Goal: Information Seeking & Learning: Learn about a topic

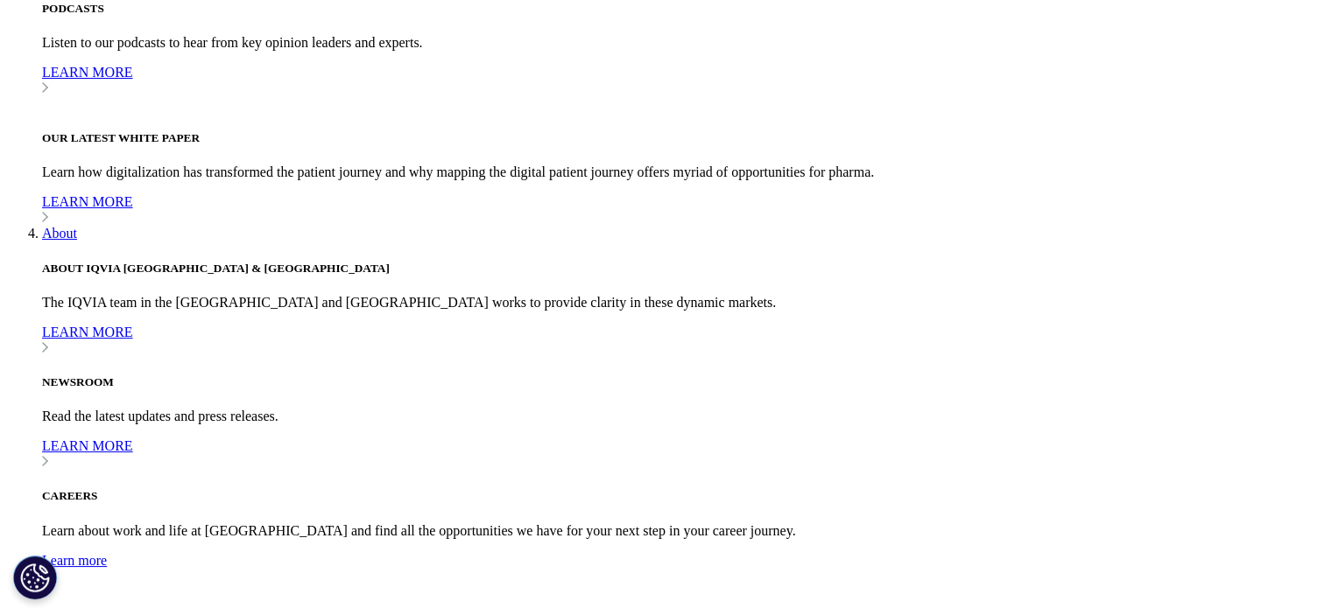
scroll to position [1313, 0]
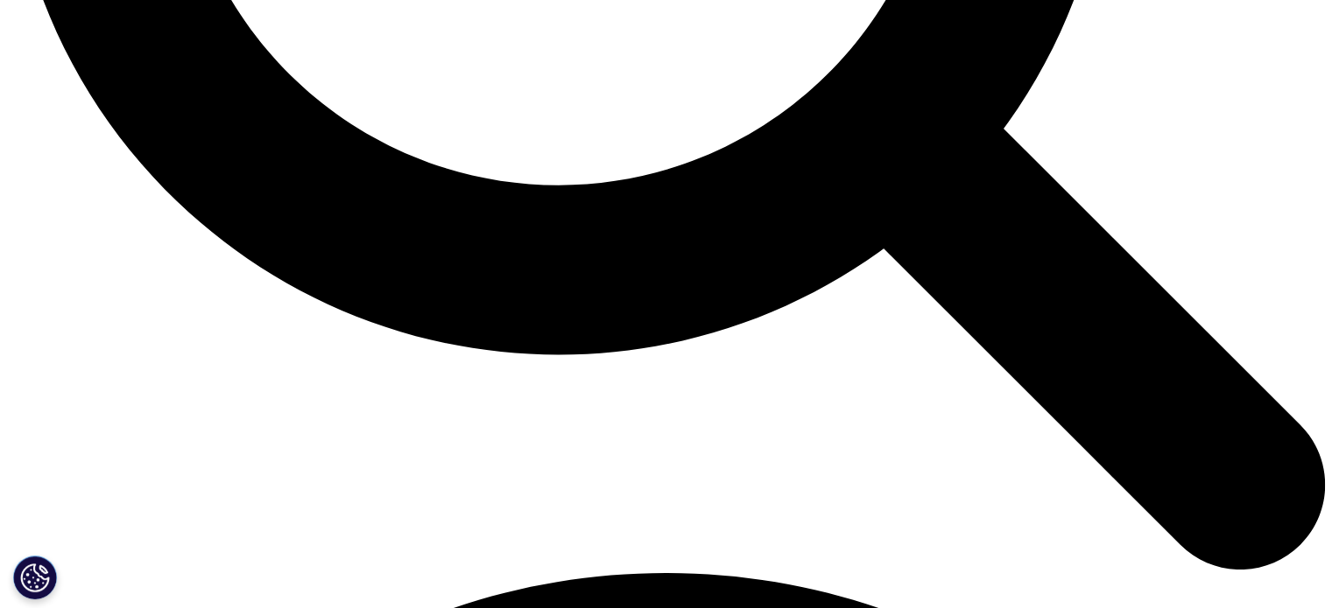
scroll to position [2189, 0]
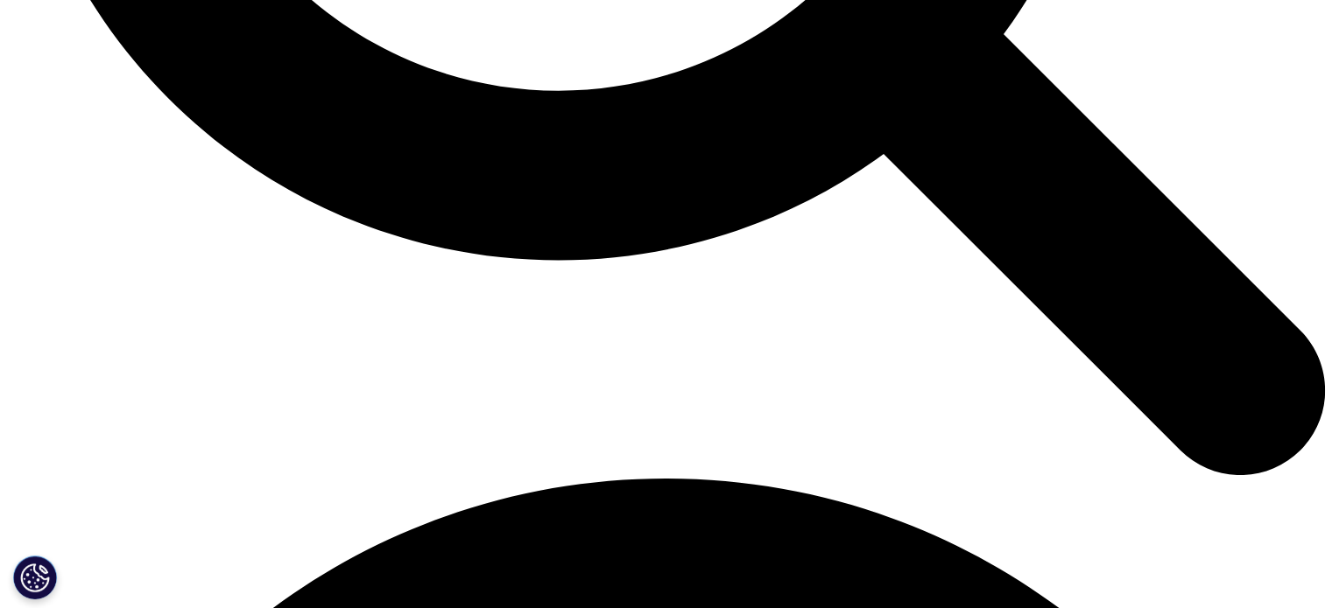
drag, startPoint x: 875, startPoint y: 332, endPoint x: 861, endPoint y: 345, distance: 19.2
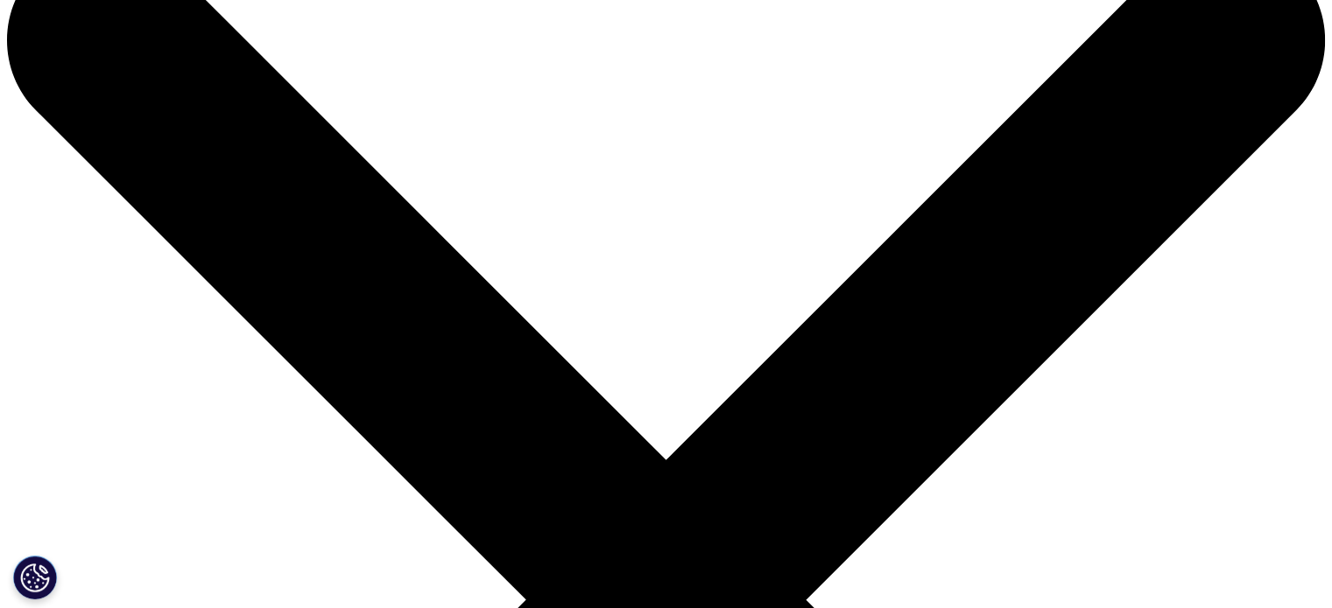
scroll to position [0, 0]
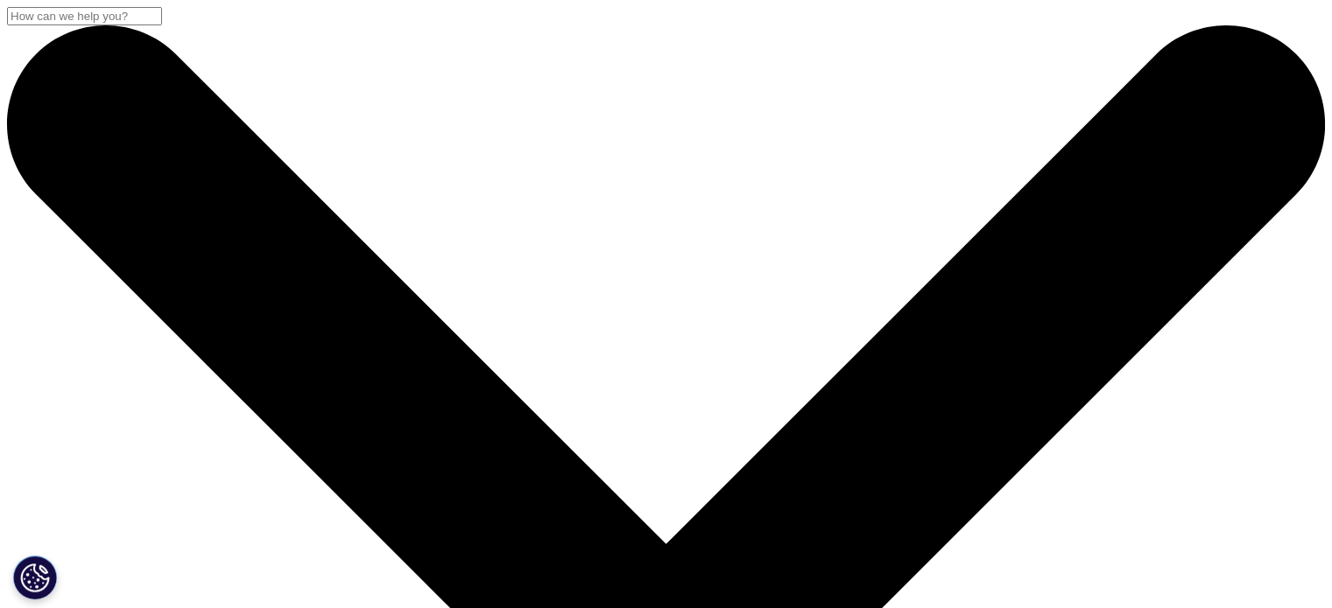
drag, startPoint x: 436, startPoint y: 376, endPoint x: 511, endPoint y: 419, distance: 86.7
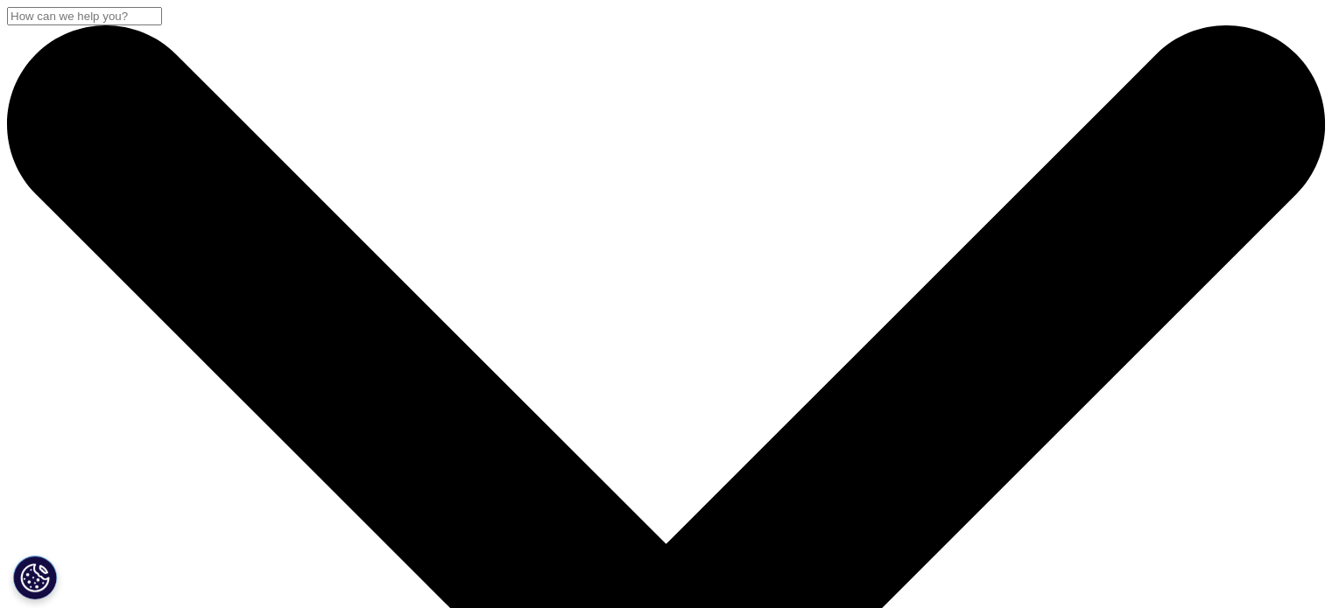
checkbox input "true"
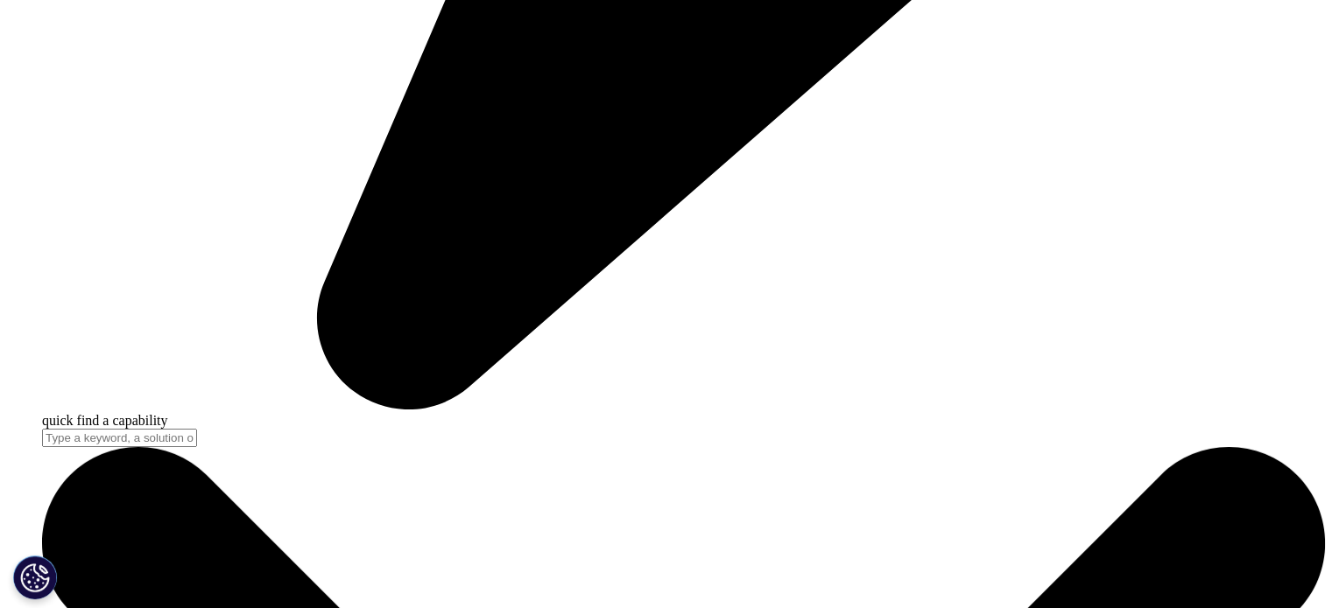
scroll to position [5603, 0]
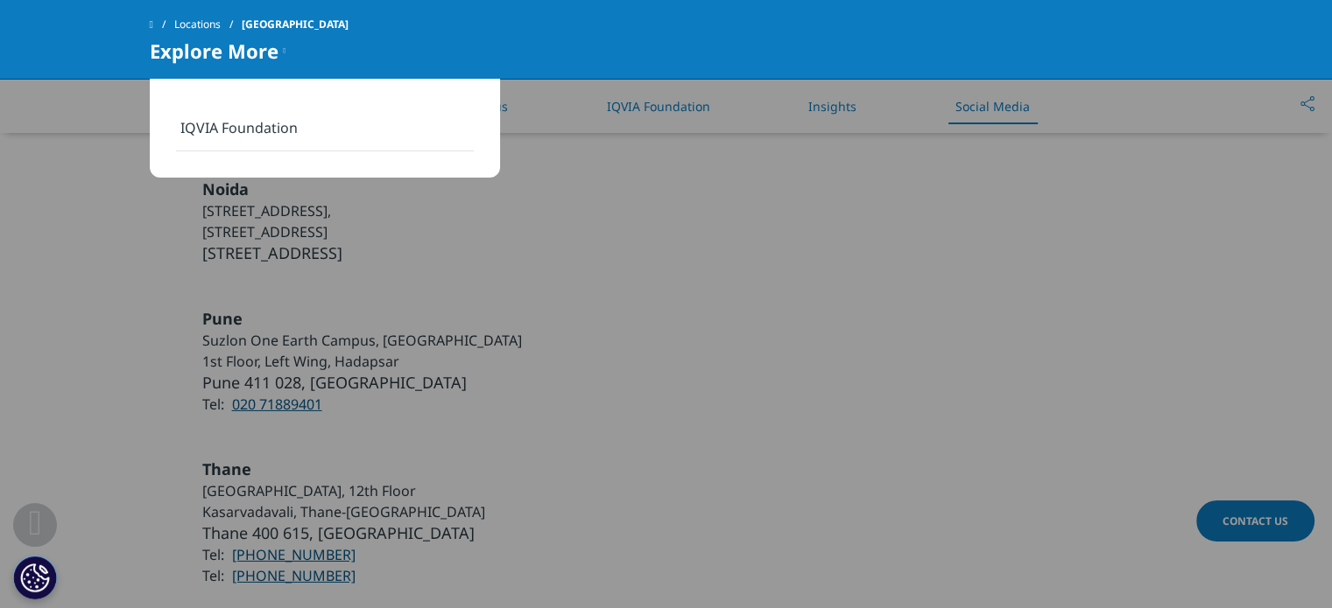
click at [285, 55] on icon at bounding box center [284, 50] width 3 height 21
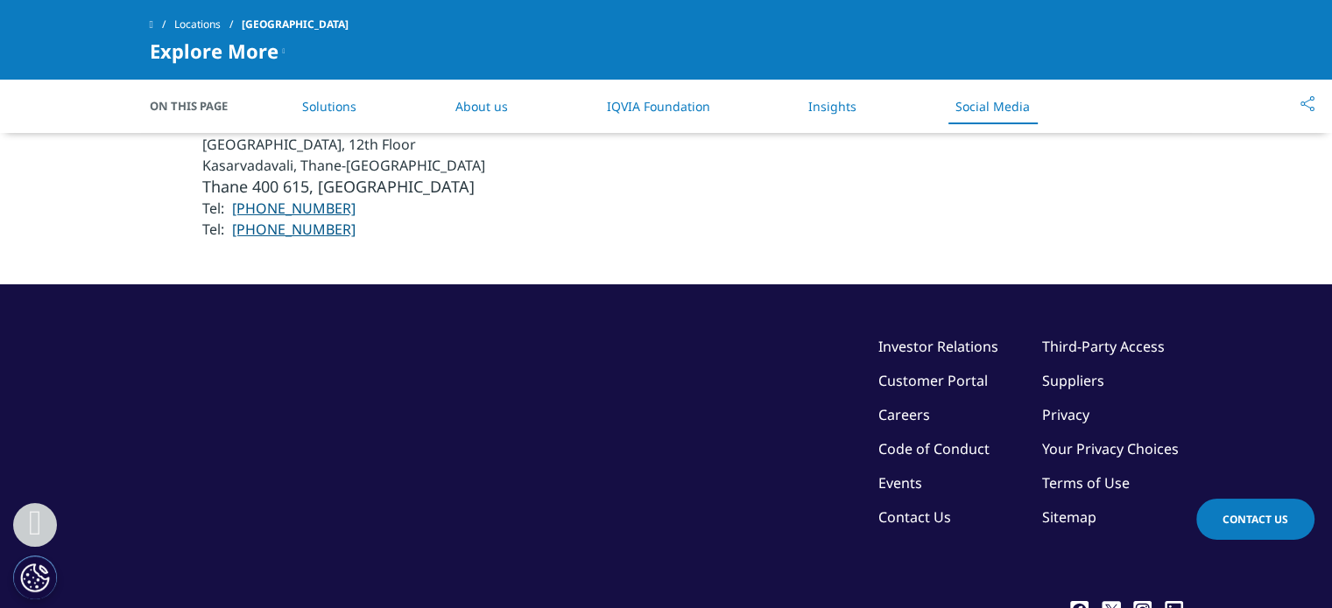
scroll to position [5988, 0]
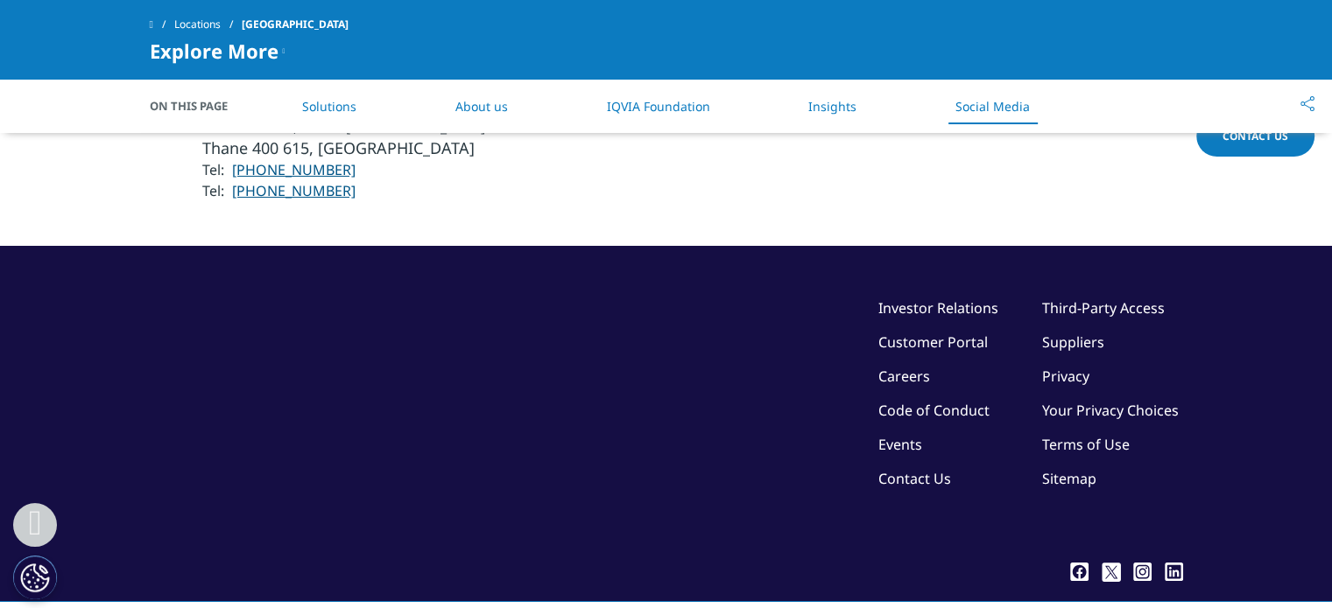
click at [887, 367] on link "Careers" at bounding box center [904, 376] width 52 height 19
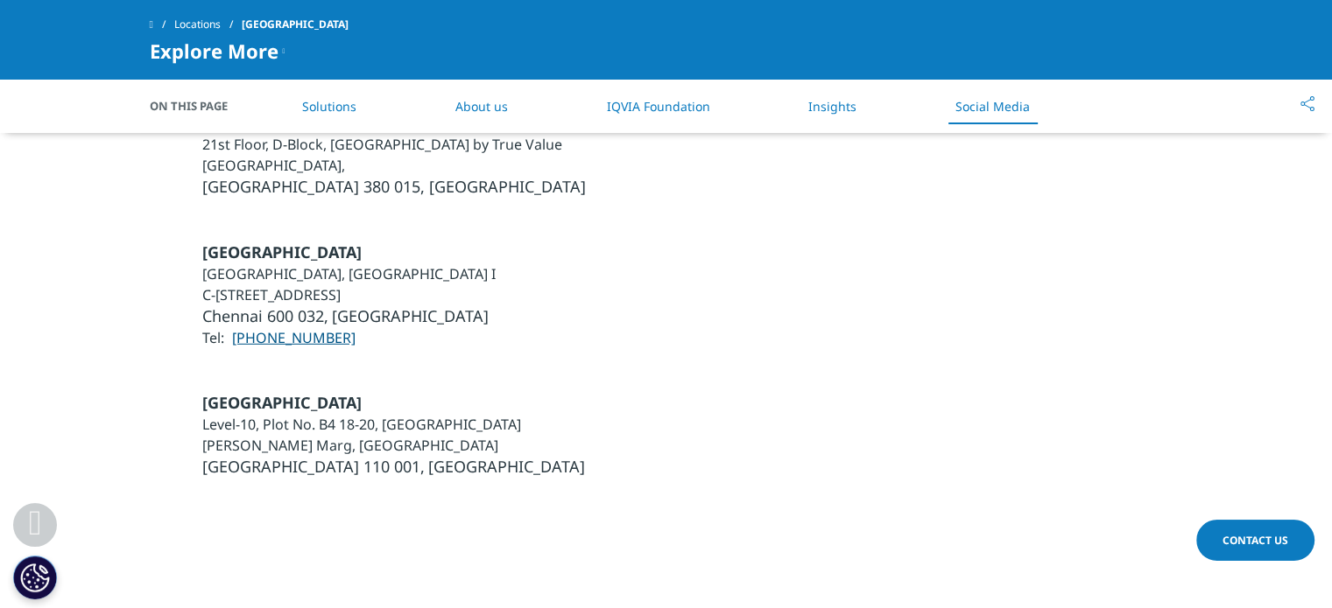
scroll to position [4500, 0]
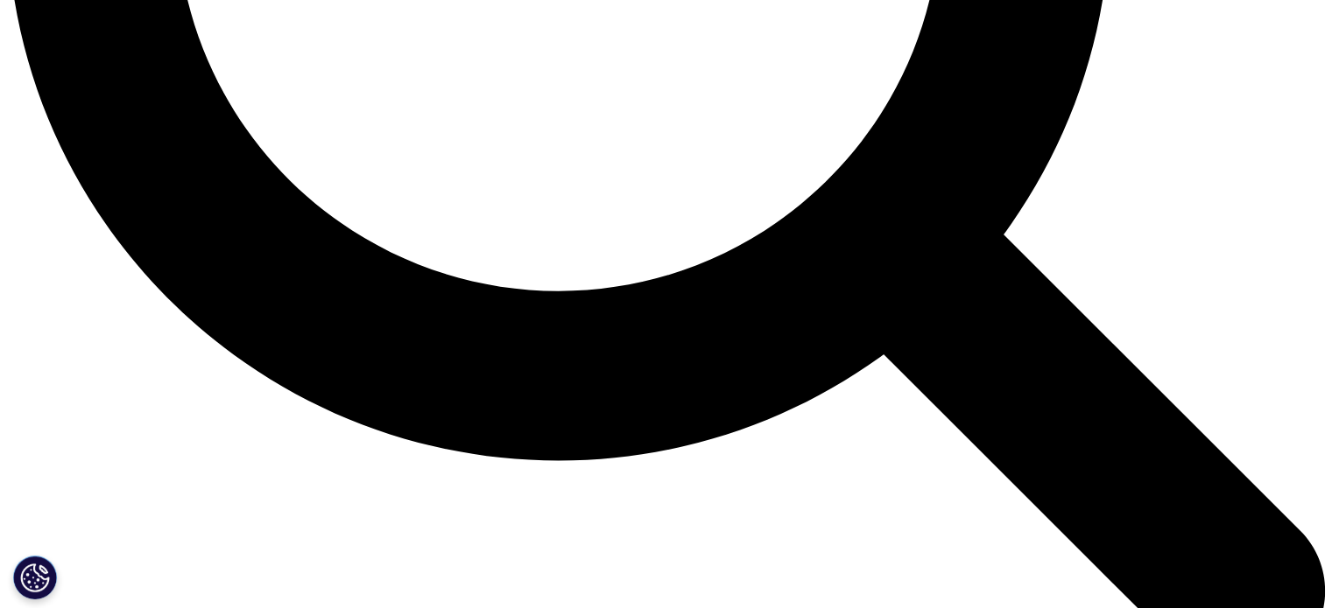
scroll to position [2238, 0]
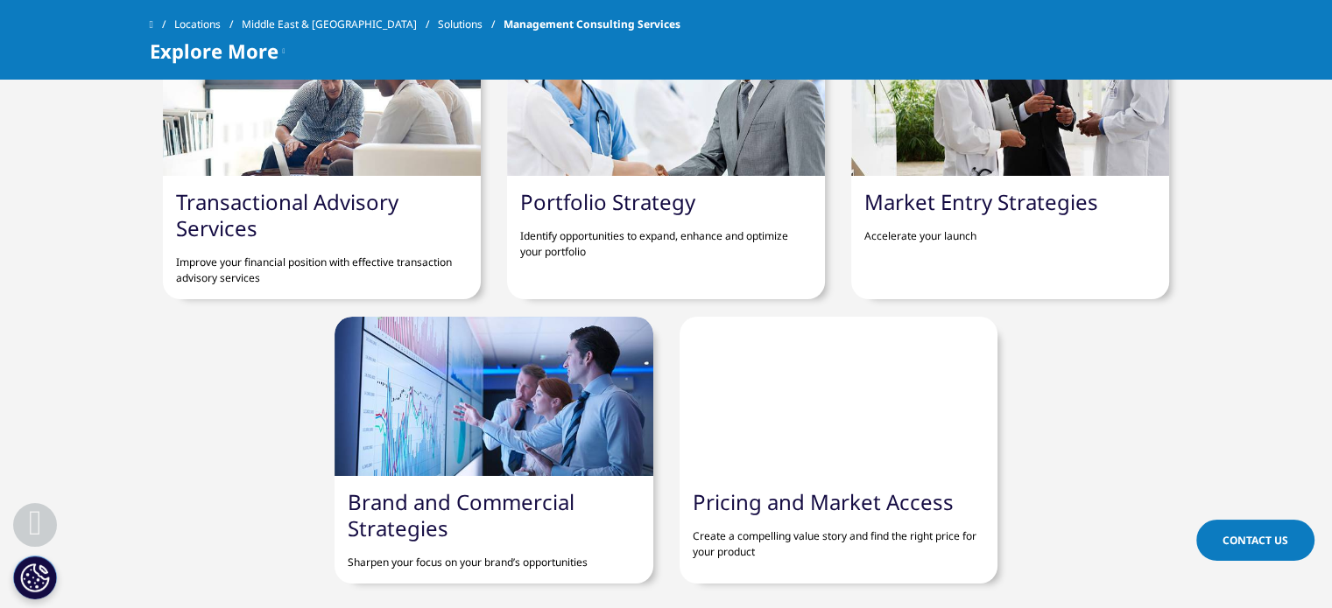
scroll to position [1451, 0]
